Goal: Task Accomplishment & Management: Manage account settings

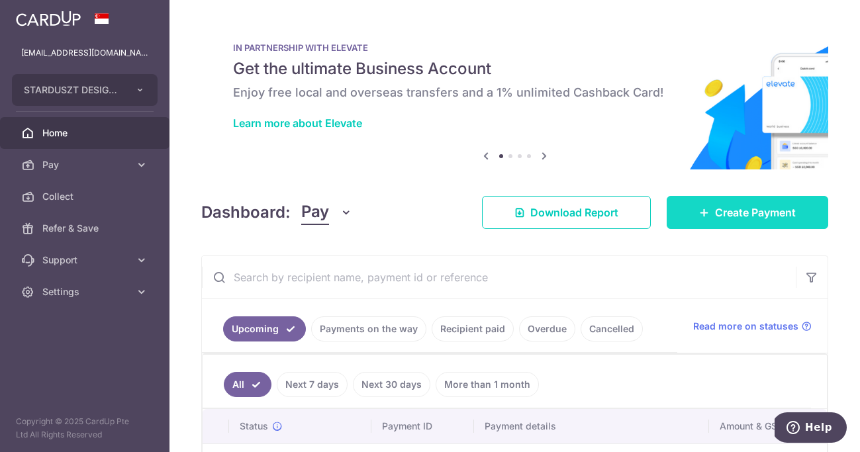
click at [715, 206] on span "Create Payment" at bounding box center [755, 213] width 81 height 16
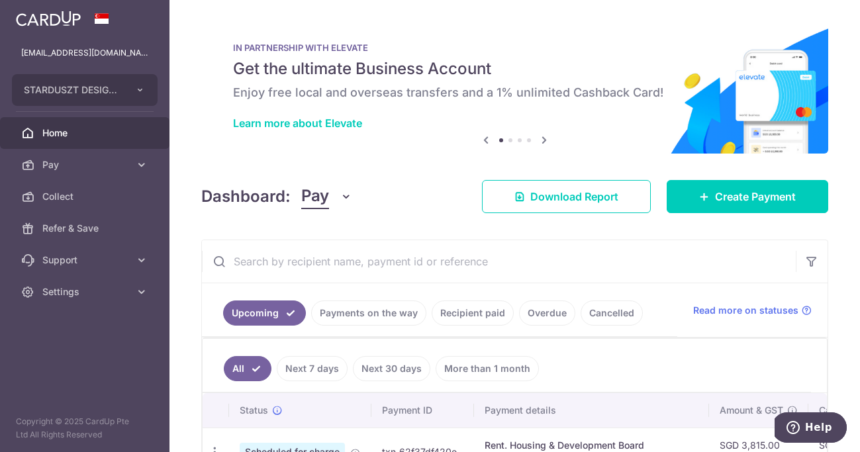
scroll to position [191, 0]
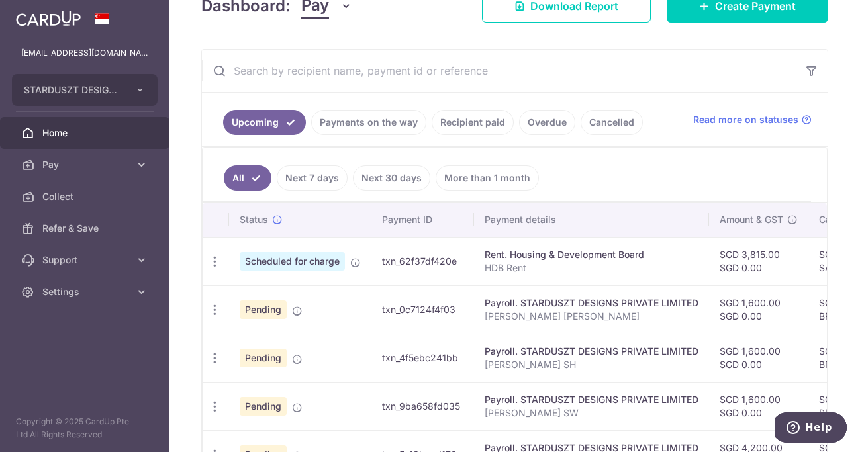
click at [439, 218] on th "Payment ID" at bounding box center [422, 220] width 103 height 34
click at [535, 74] on input "text" at bounding box center [499, 71] width 594 height 42
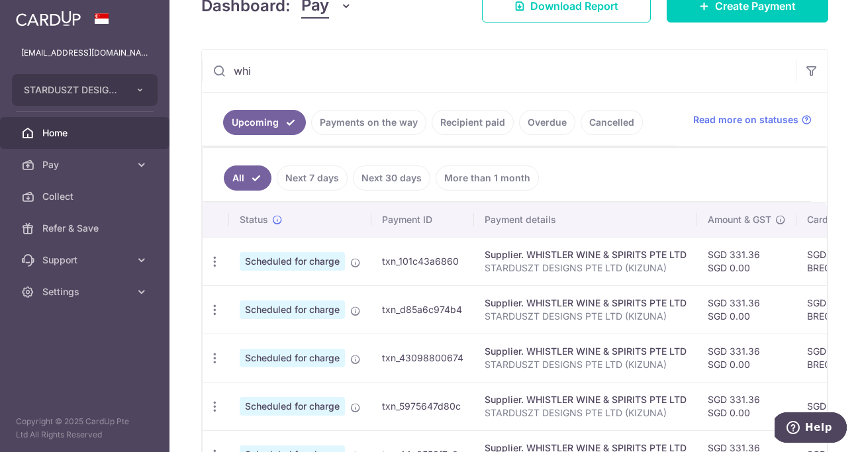
type input "whi"
click at [623, 180] on ul "All Next 7 days Next 30 days More than 1 month" at bounding box center [507, 175] width 608 height 54
click at [216, 259] on icon "button" at bounding box center [215, 262] width 14 height 14
click at [260, 293] on span "Update payment" at bounding box center [285, 298] width 90 height 16
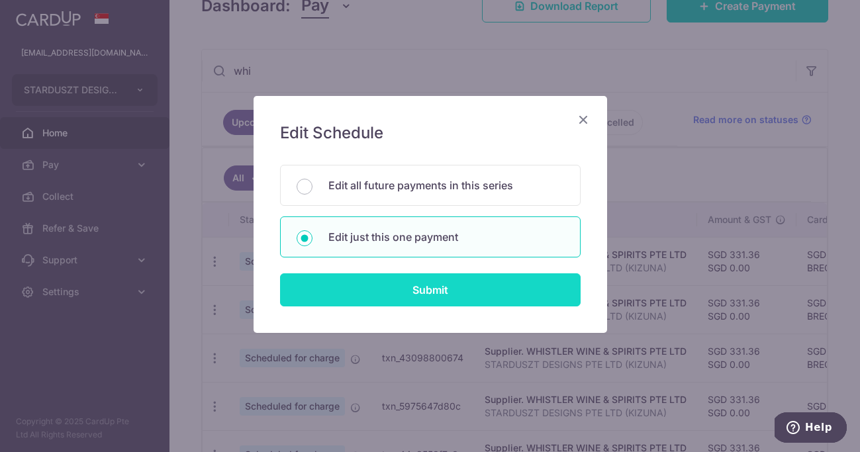
click at [410, 299] on input "Submit" at bounding box center [430, 289] width 300 height 33
radio input "true"
type input "331.36"
type input "0.00"
type input "[DATE]"
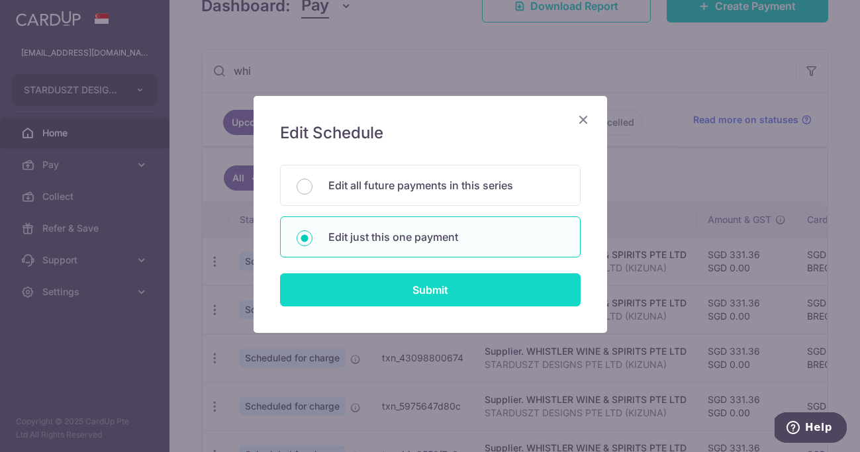
type input "STARDUSZT DESIGNS PTE LTD (KIZUNA)"
type input "WHISTLER [DATE]"
type input "BREC179"
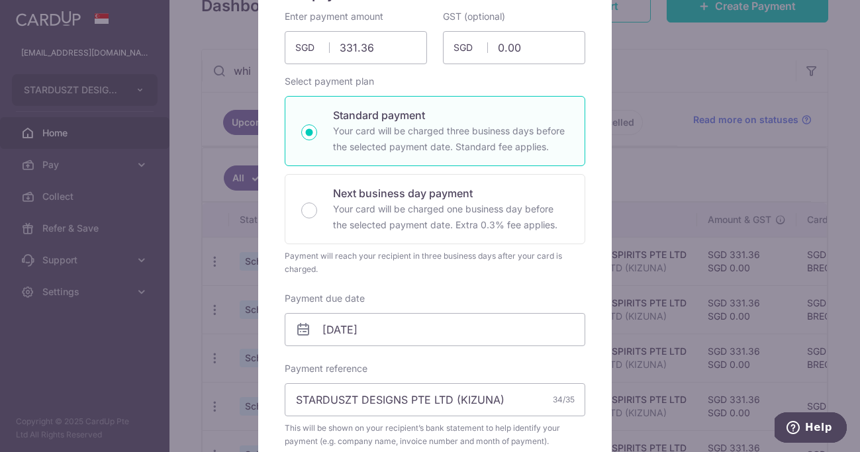
scroll to position [290, 0]
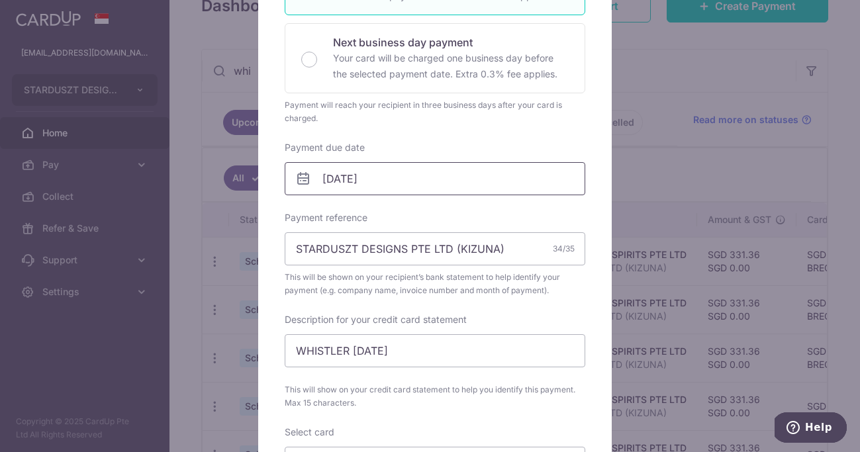
click at [486, 178] on input "[DATE]" at bounding box center [435, 178] width 300 height 33
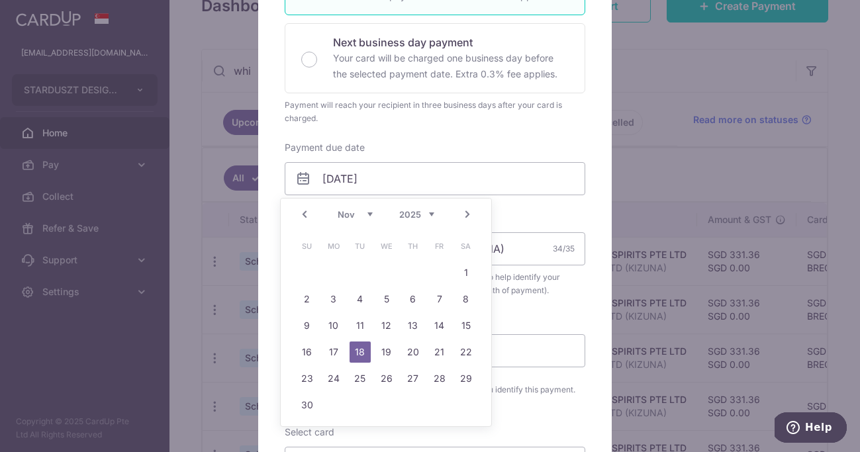
click at [304, 218] on link "Prev" at bounding box center [305, 214] width 16 height 16
click at [352, 348] on link "21" at bounding box center [359, 352] width 21 height 21
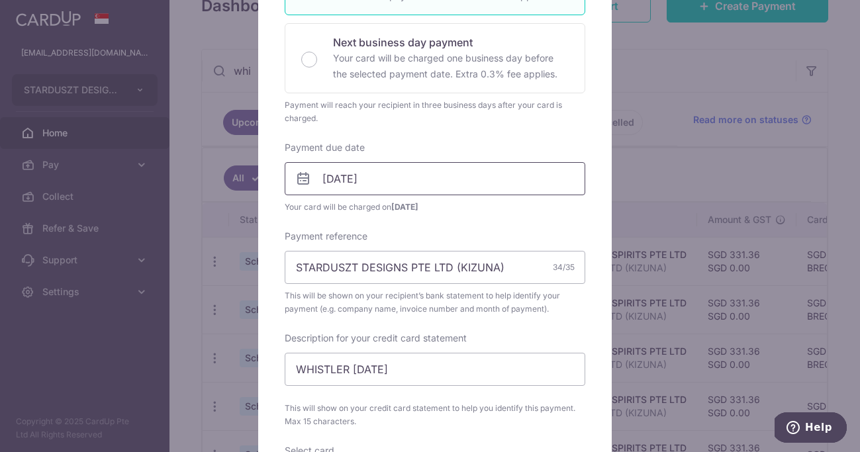
click at [392, 184] on input "[DATE]" at bounding box center [435, 178] width 300 height 33
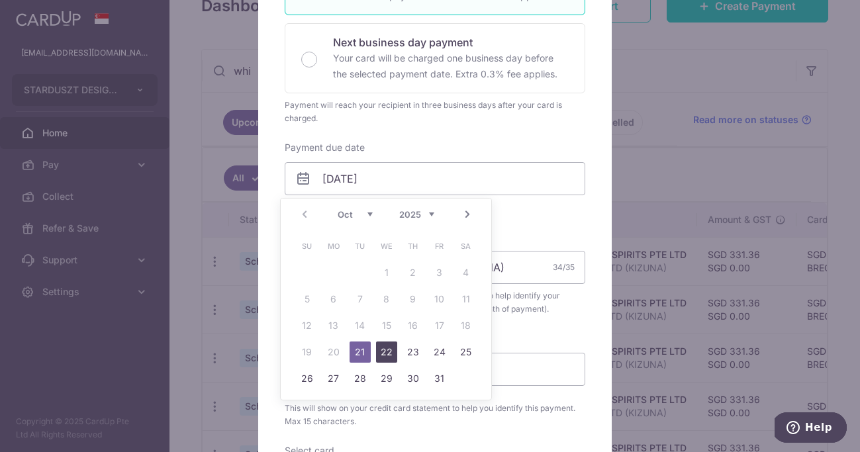
click at [382, 356] on link "22" at bounding box center [386, 352] width 21 height 21
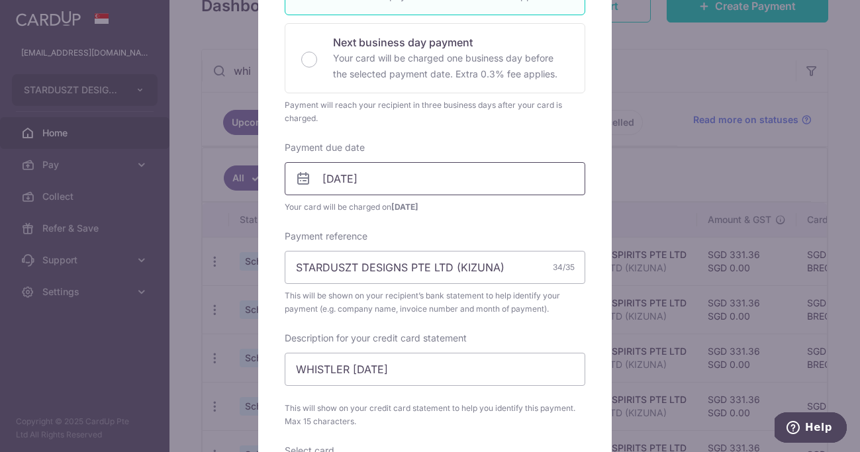
click at [373, 181] on input "[DATE]" at bounding box center [435, 178] width 300 height 33
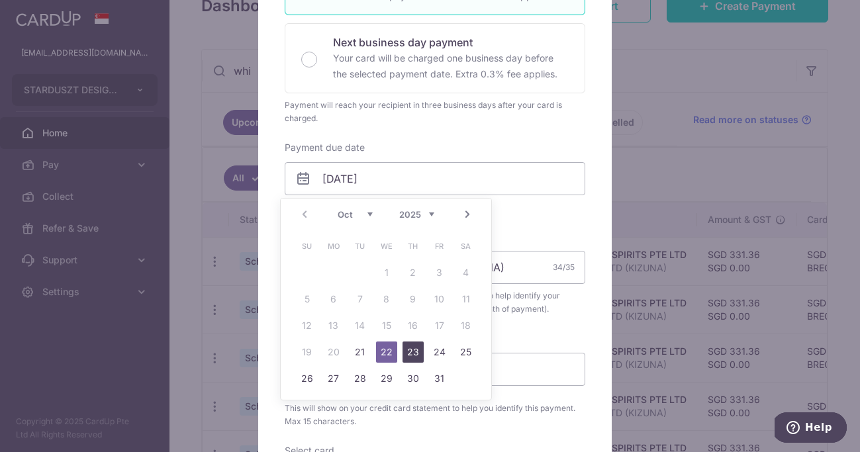
click at [415, 352] on link "23" at bounding box center [412, 352] width 21 height 21
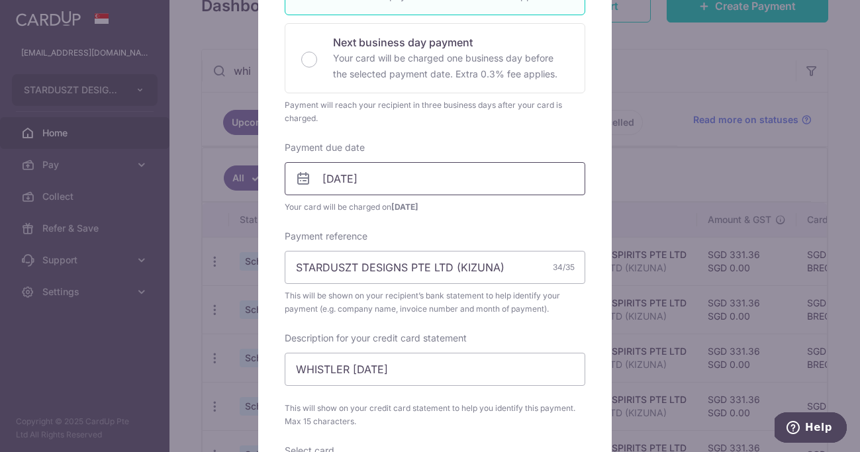
click at [399, 178] on input "[DATE]" at bounding box center [435, 178] width 300 height 33
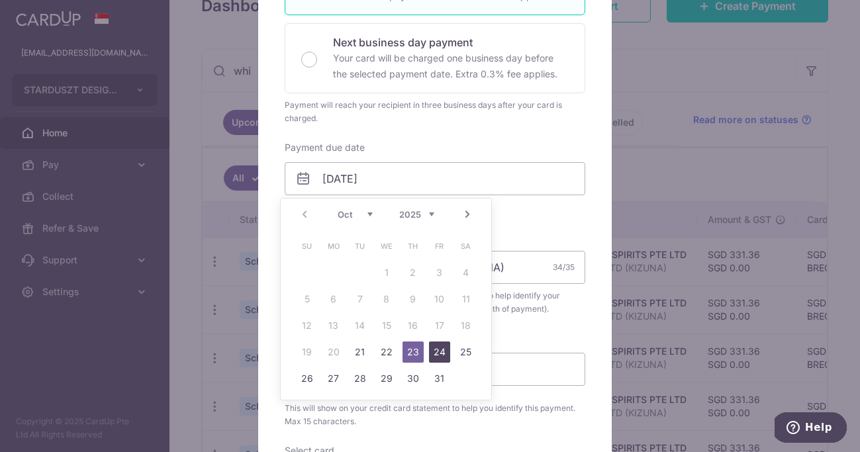
click at [437, 355] on link "24" at bounding box center [439, 352] width 21 height 21
type input "[DATE]"
